Goal: Transaction & Acquisition: Purchase product/service

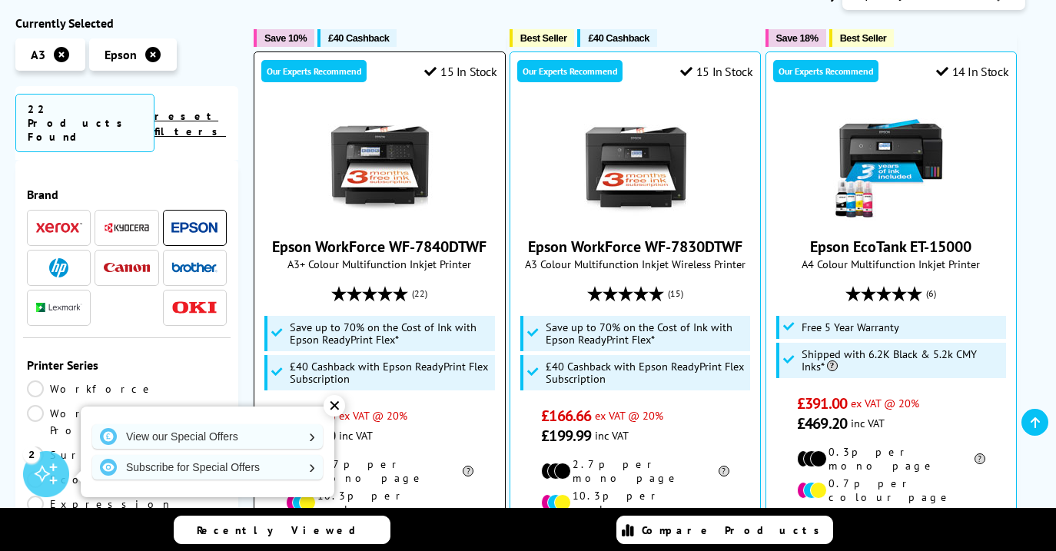
scroll to position [471, 0]
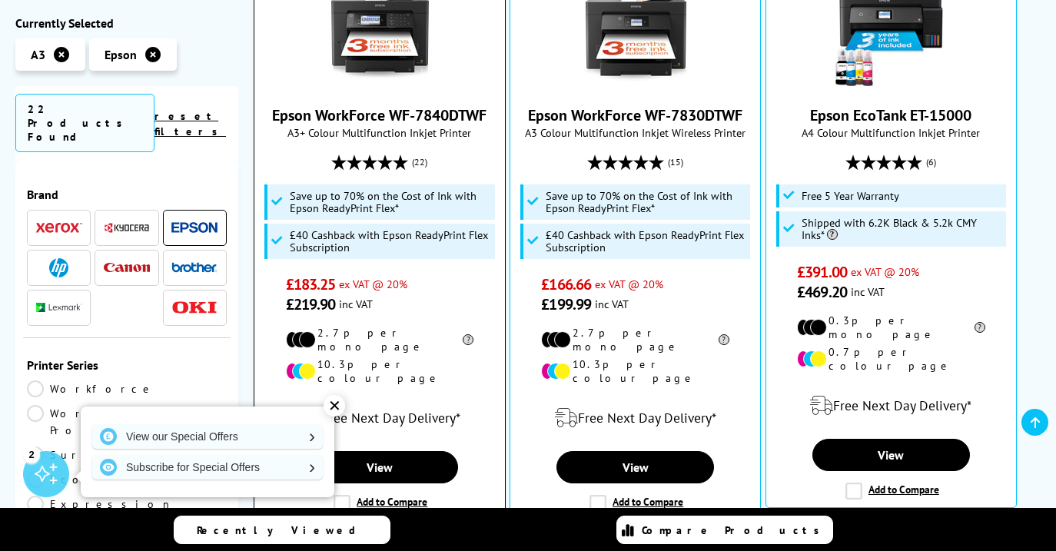
type input "l1"
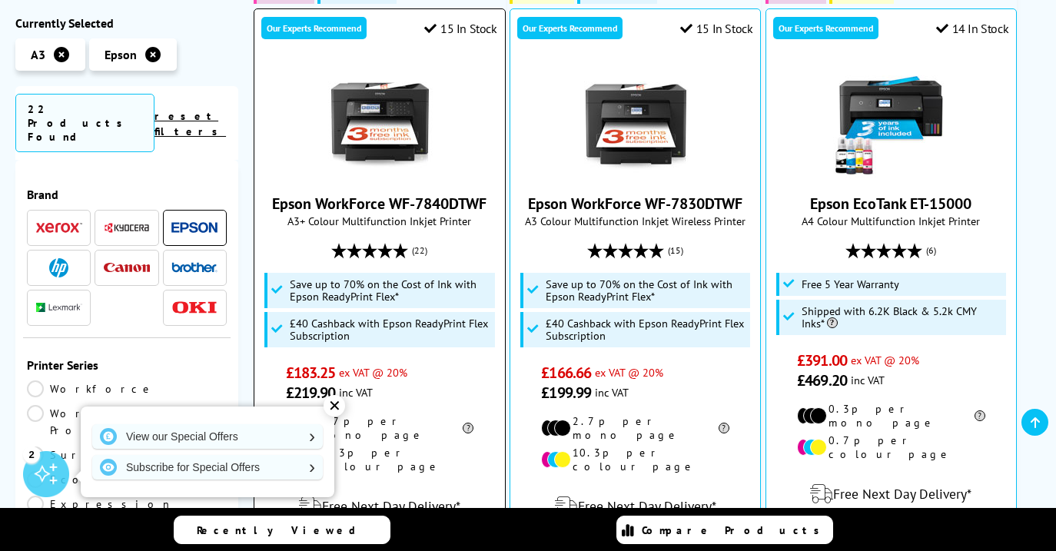
scroll to position [215, 0]
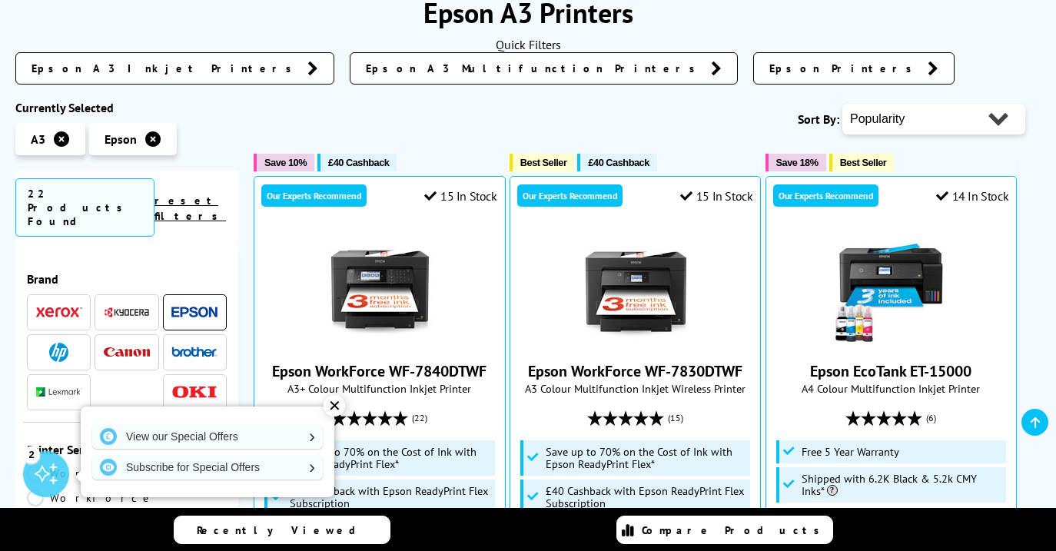
click at [55, 139] on icon at bounding box center [61, 138] width 15 height 15
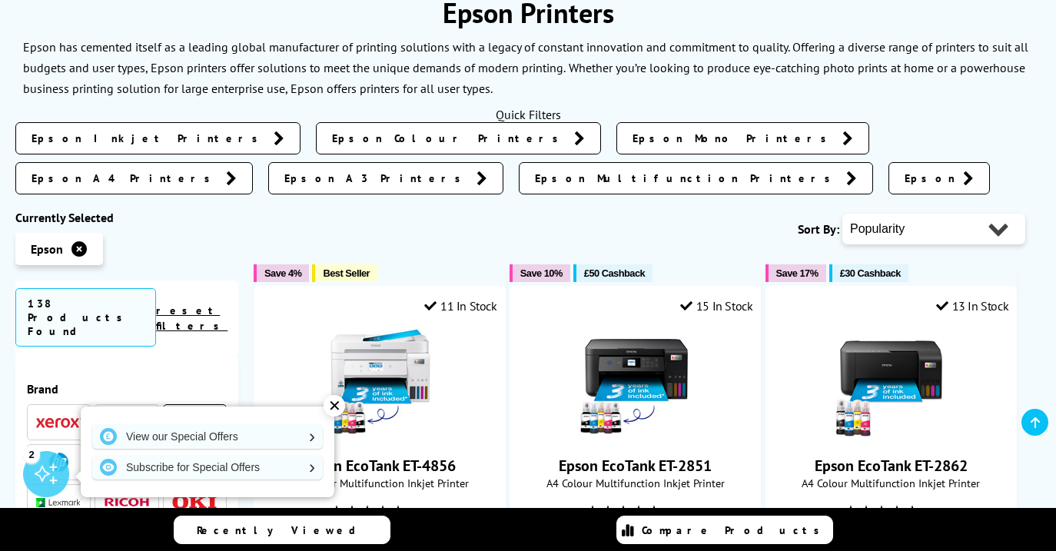
click at [293, 185] on div "Epson Inkjet Printers Epson Colour Printers Epson Mono Printers Epson A4 Printe…" at bounding box center [527, 162] width 1025 height 80
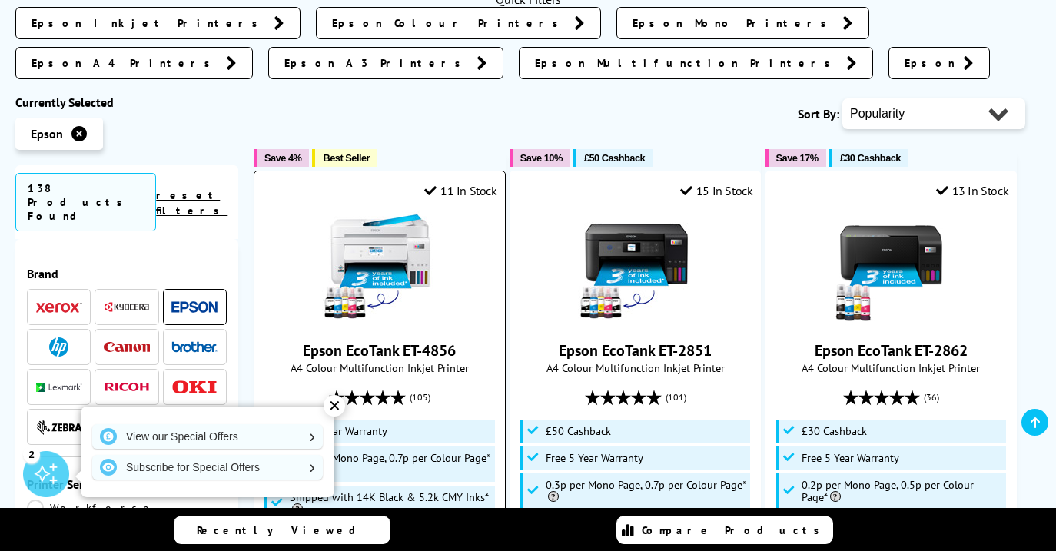
scroll to position [365, 0]
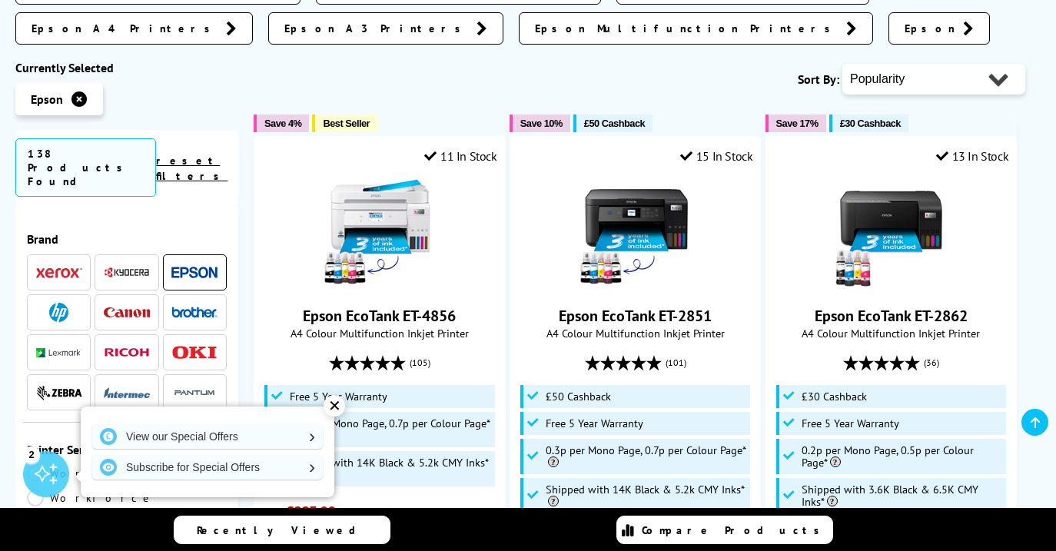
click at [326, 400] on div "✕" at bounding box center [334, 406] width 22 height 22
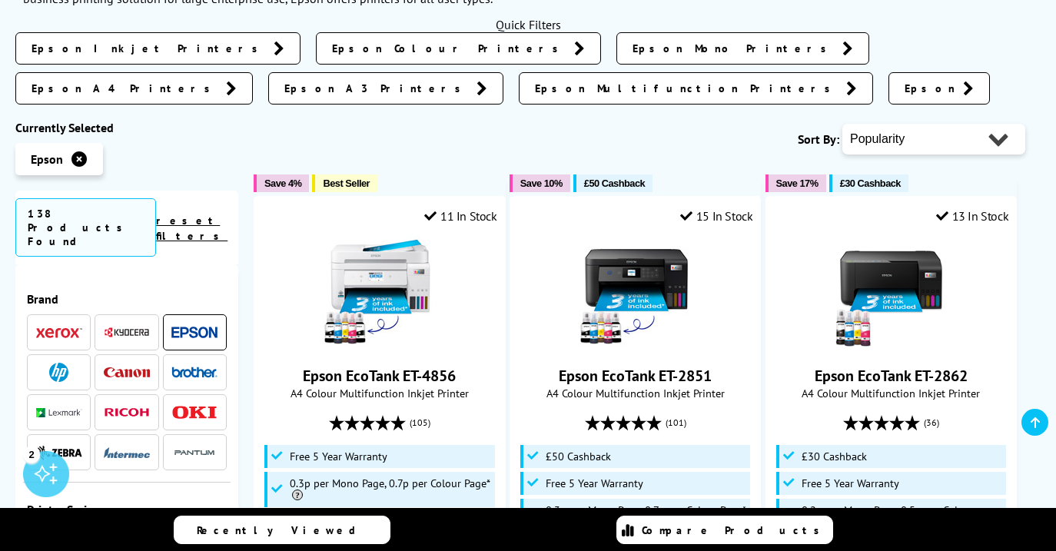
scroll to position [244, 0]
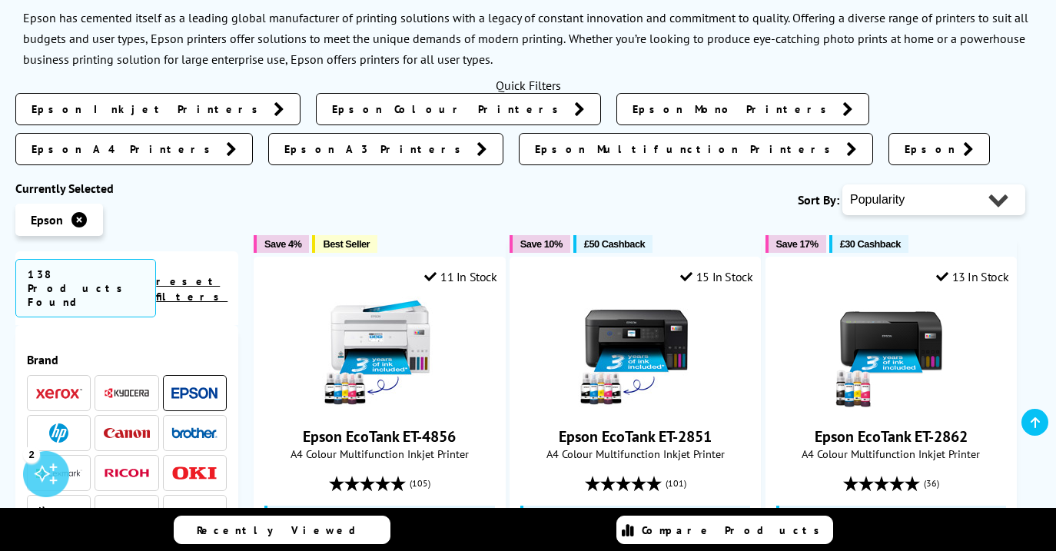
click at [469, 141] on span "Epson A3 Printers" at bounding box center [376, 148] width 184 height 15
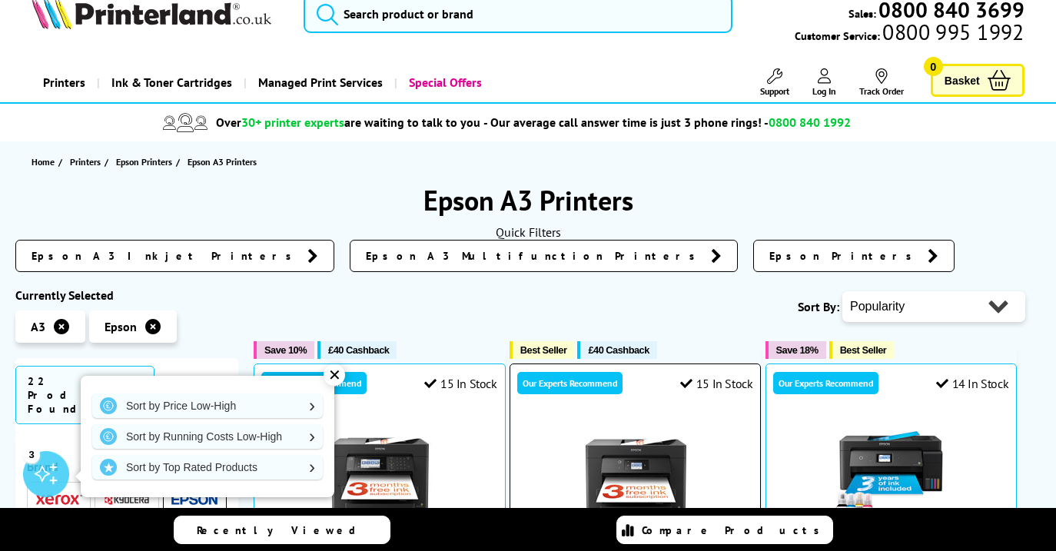
scroll to position [141, 0]
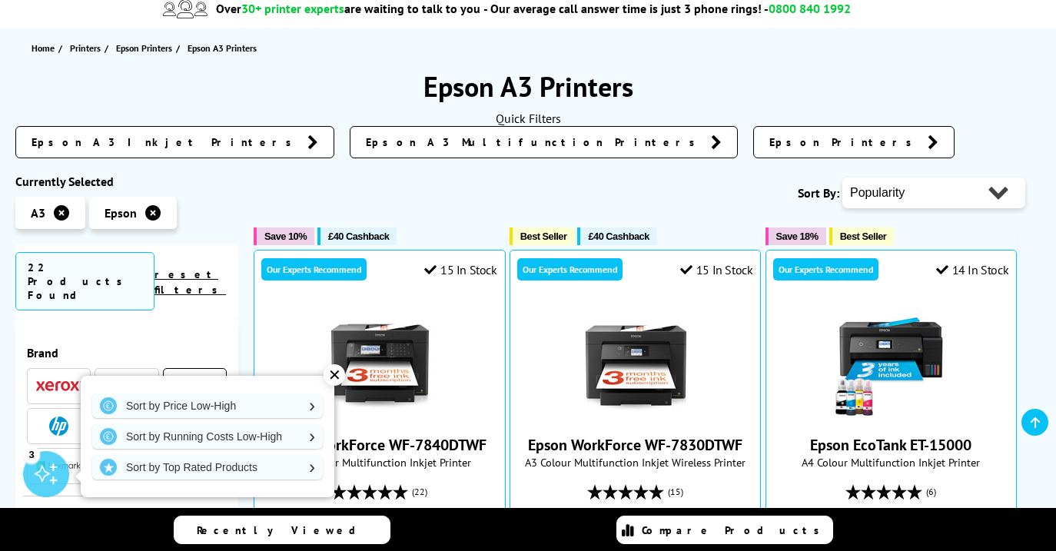
click at [337, 382] on div "✕" at bounding box center [334, 375] width 22 height 22
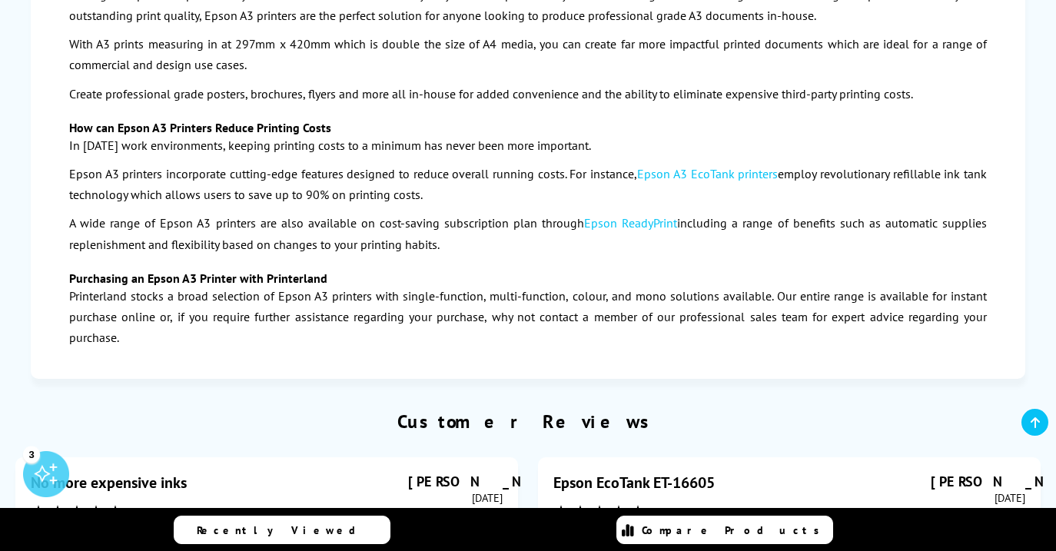
scroll to position [3119, 0]
click at [908, 213] on p "A wide range of Epson A3 printers are also available on cost-saving subscriptio…" at bounding box center [527, 233] width 917 height 41
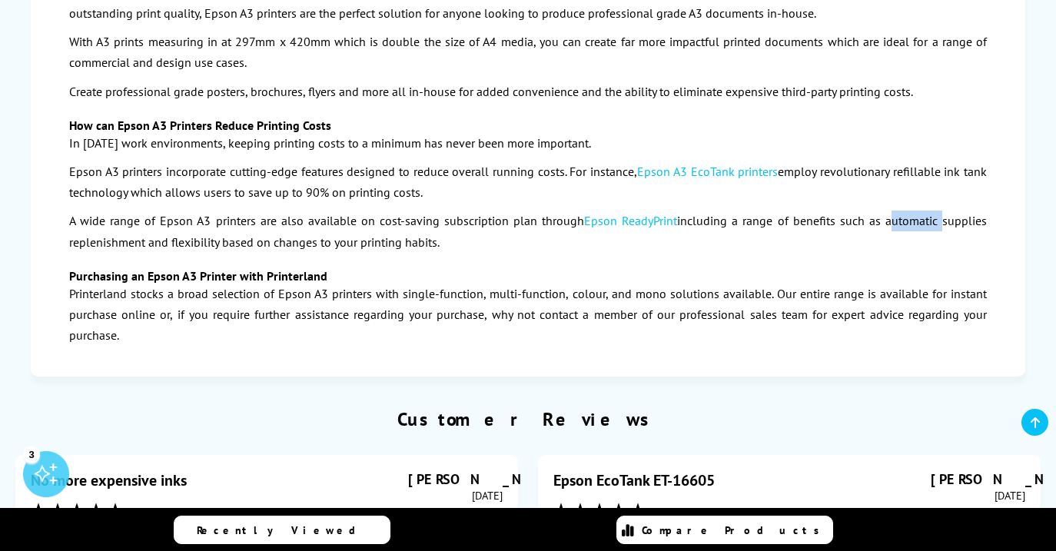
scroll to position [3122, 0]
click at [933, 283] on p "Printerland stocks a broad selection of Epson A3 printers with single-function,…" at bounding box center [527, 314] width 917 height 63
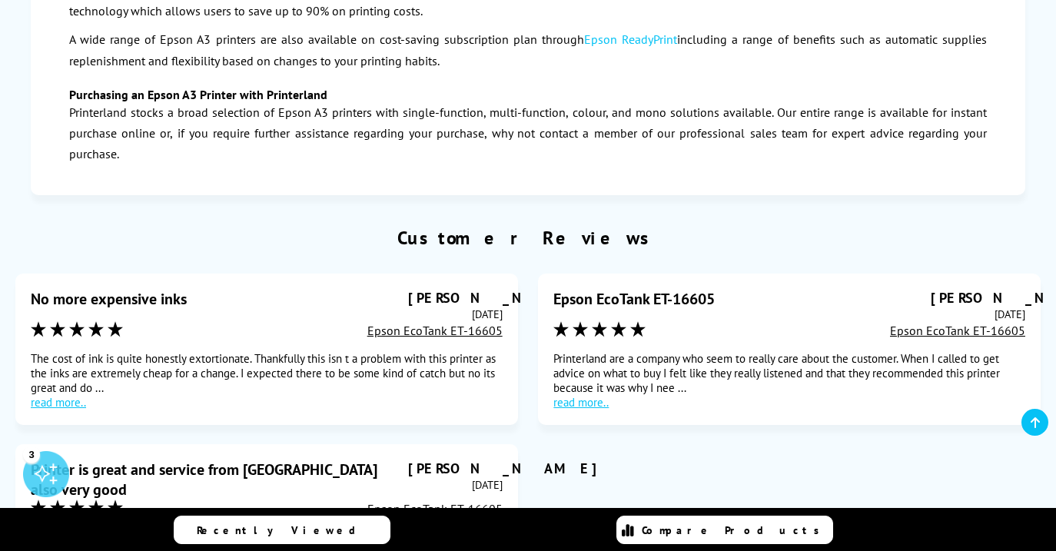
click at [893, 226] on section "Customer Reviews No more expensive inks Chris Tuesday, 24 June 2025 Epson EcoTa…" at bounding box center [528, 447] width 1040 height 443
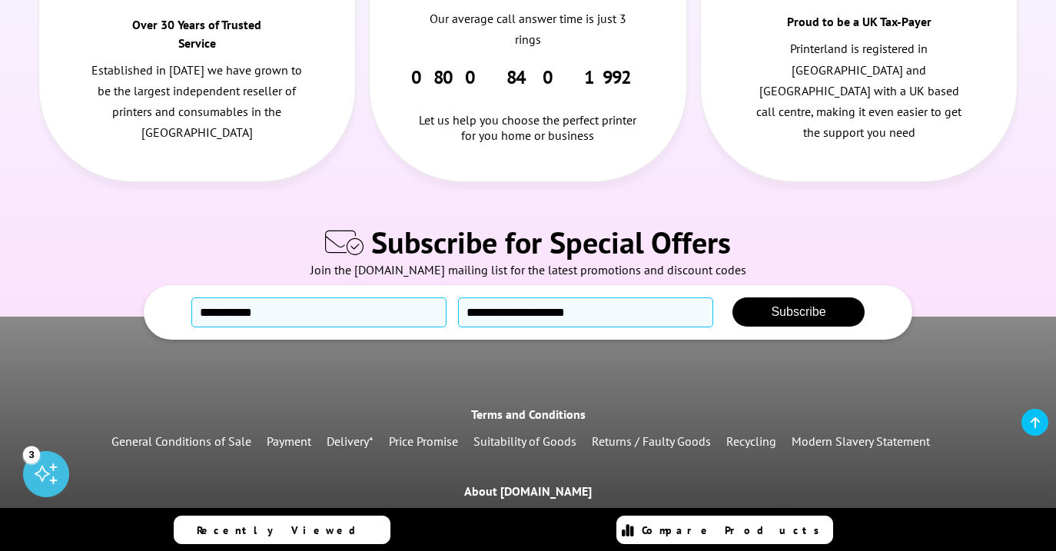
click at [893, 181] on div "Why buy from us? Over 30 Years of Trusted Service Established in 1993 we have g…" at bounding box center [528, 50] width 1056 height 534
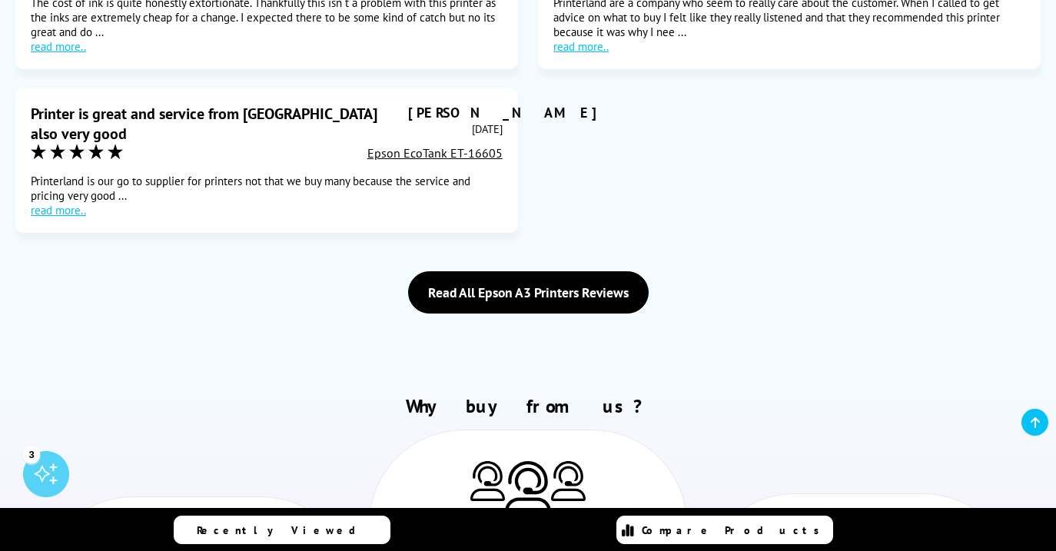
scroll to position [4400, 0]
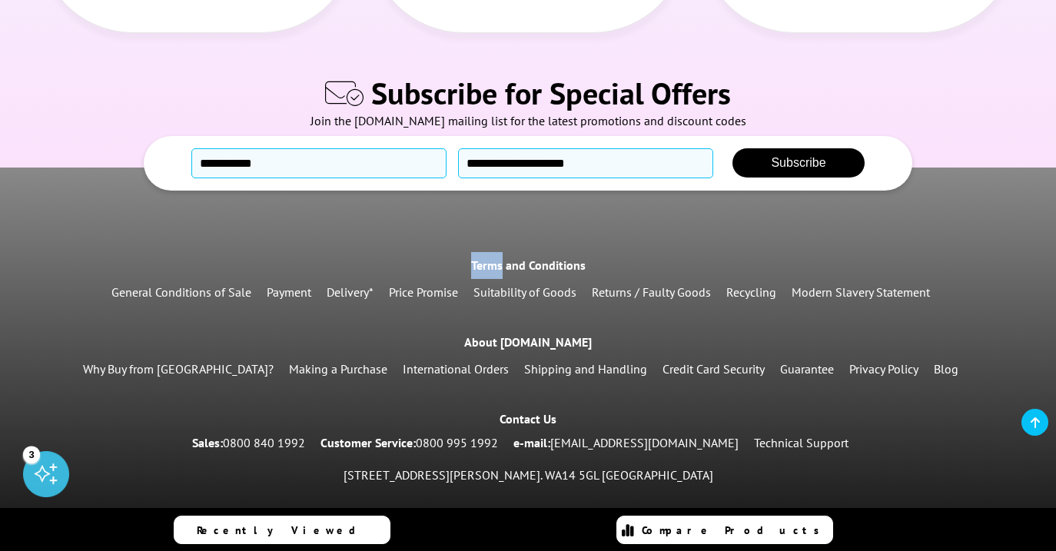
click at [893, 181] on div "Terms and Conditions General Conditions of Sale Payment Delivery* Price Promise…" at bounding box center [528, 386] width 1056 height 439
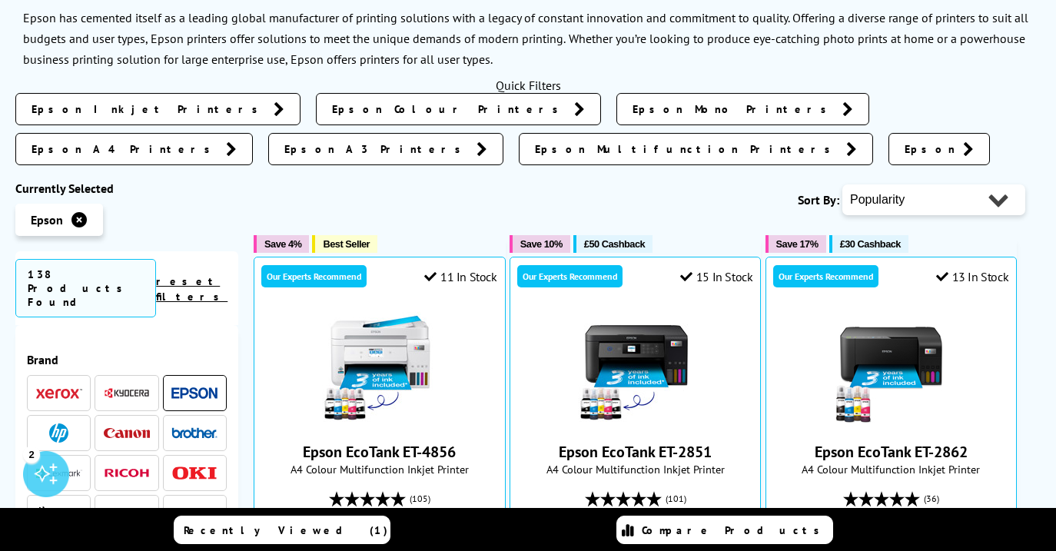
click at [503, 133] on link "Epson A3 Printers" at bounding box center [385, 149] width 235 height 32
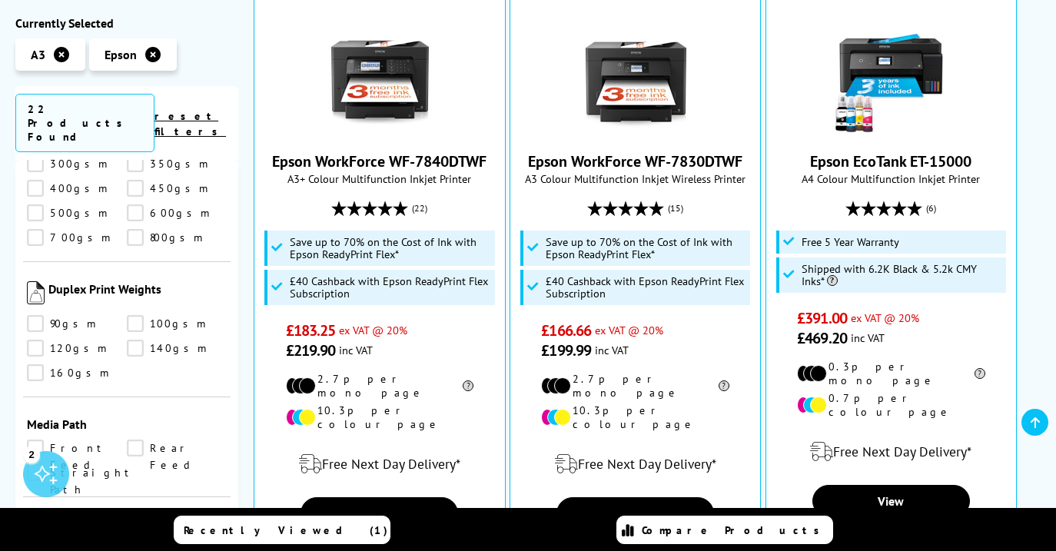
scroll to position [425, 0]
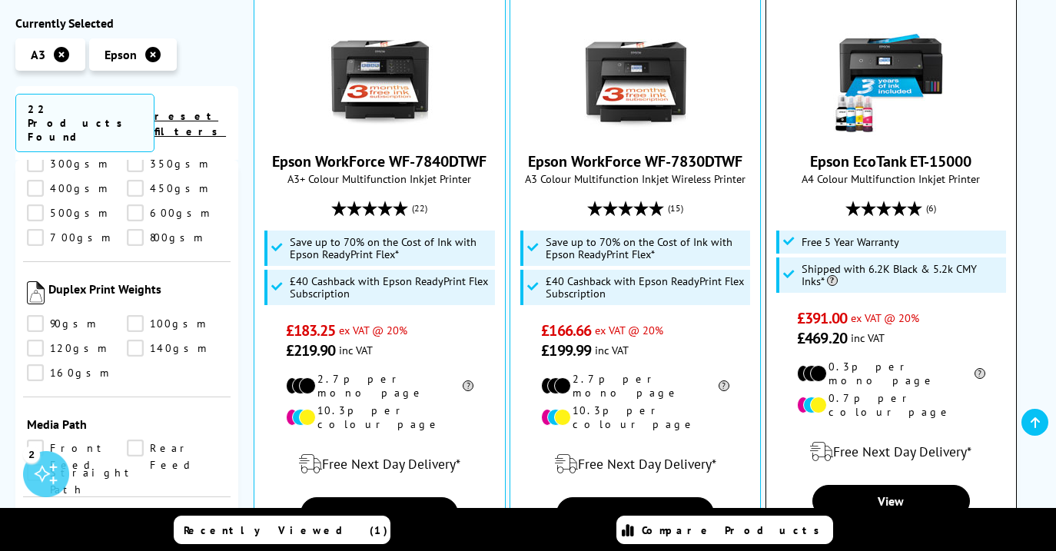
click at [884, 97] on img at bounding box center [890, 78] width 115 height 115
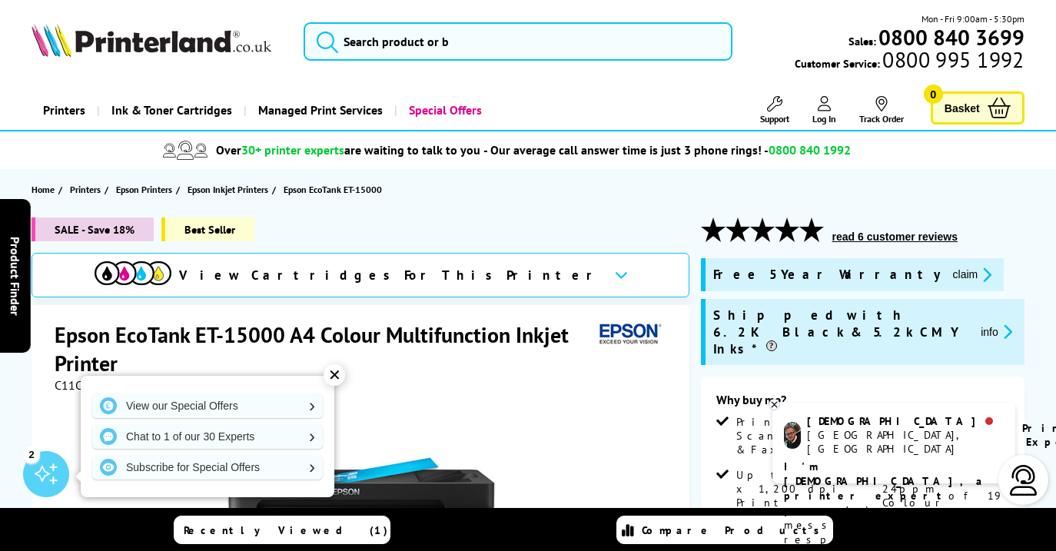
click at [342, 367] on h1 "Epson EcoTank ET-15000 A4 Colour Multifunction Inkjet Printer" at bounding box center [324, 348] width 538 height 57
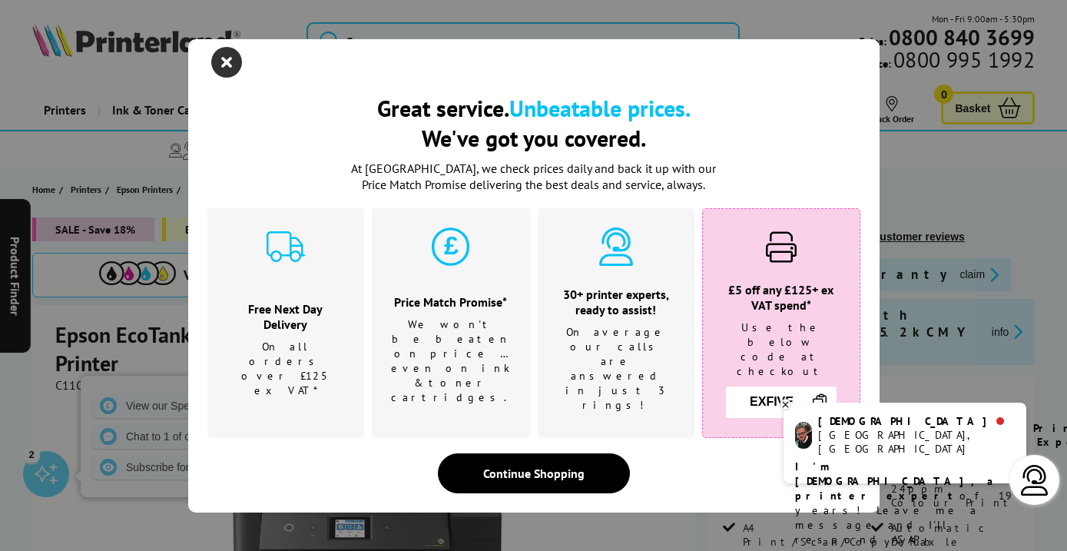
click at [234, 71] on icon "close modal" at bounding box center [226, 62] width 31 height 31
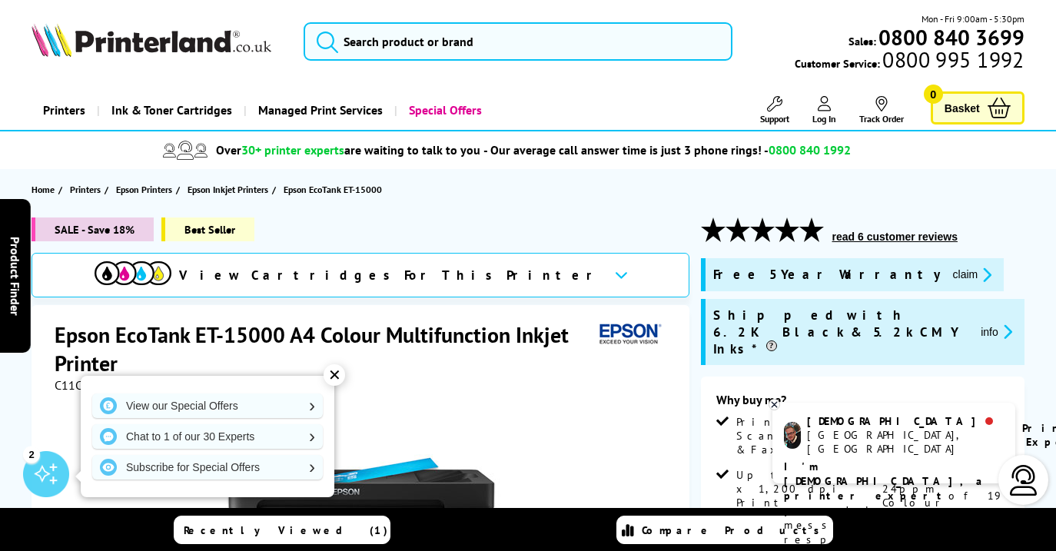
click at [333, 373] on div "✕" at bounding box center [334, 375] width 22 height 22
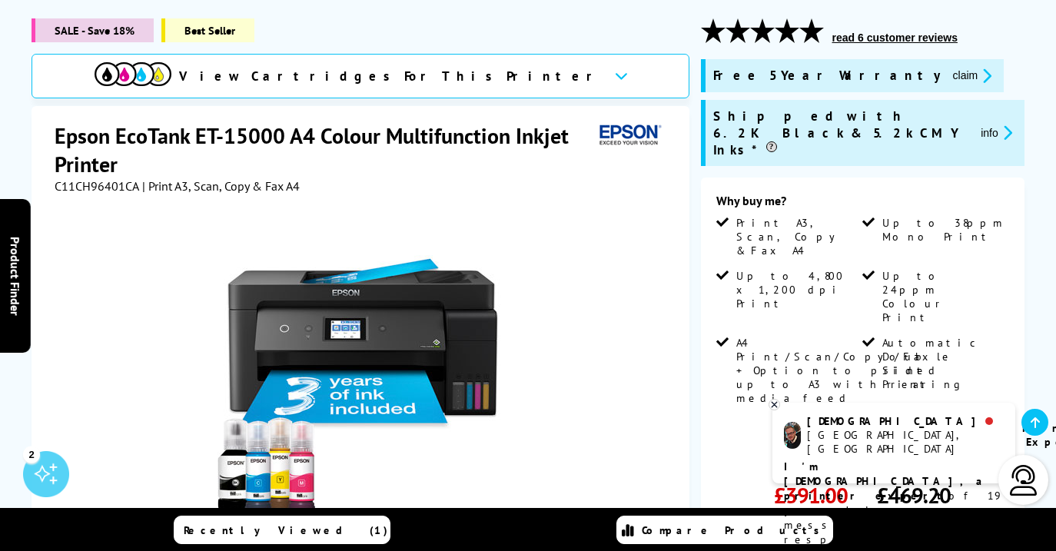
scroll to position [312, 0]
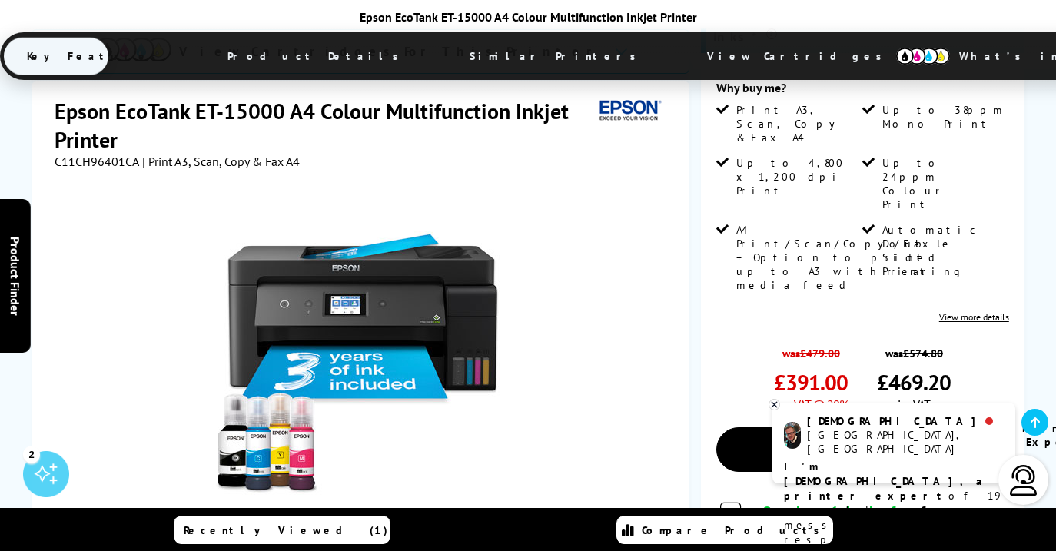
click at [774, 404] on icon at bounding box center [773, 404] width 5 height 5
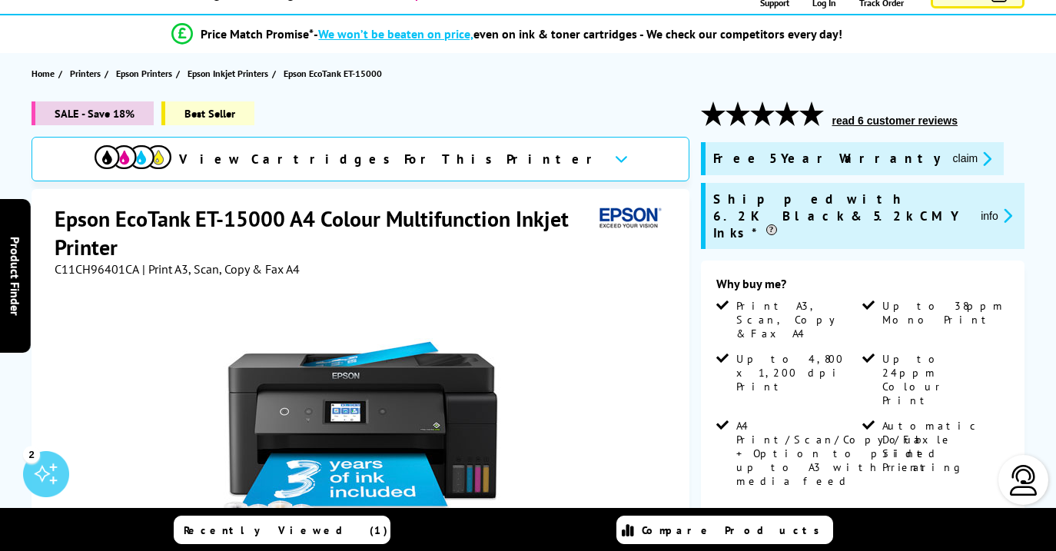
scroll to position [177, 0]
